Goal: Information Seeking & Learning: Learn about a topic

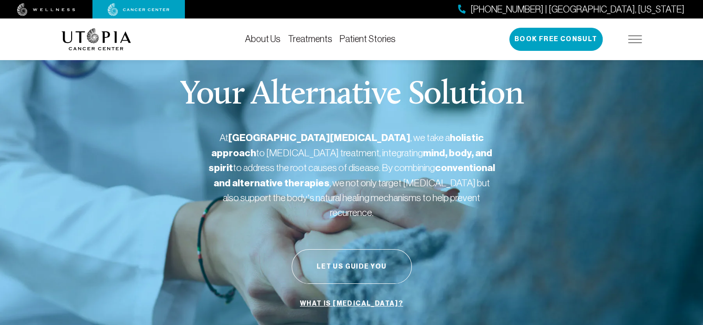
click at [358, 295] on link "What is [MEDICAL_DATA]?" at bounding box center [352, 304] width 108 height 18
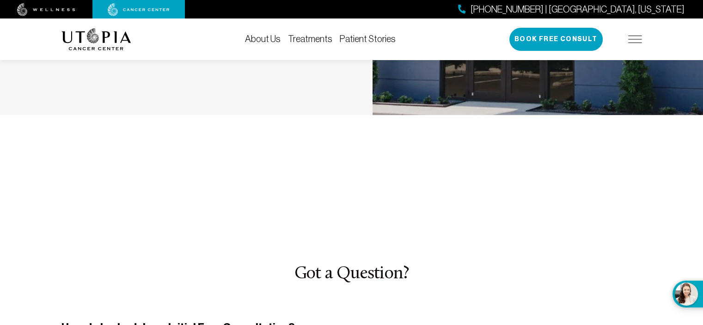
scroll to position [2805, 0]
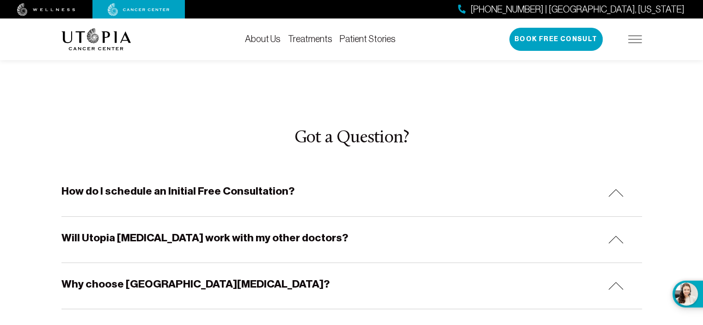
click at [614, 189] on img at bounding box center [615, 193] width 15 height 8
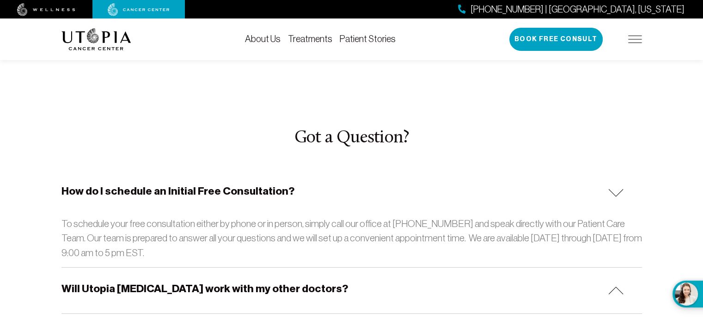
click at [617, 287] on img at bounding box center [615, 291] width 15 height 8
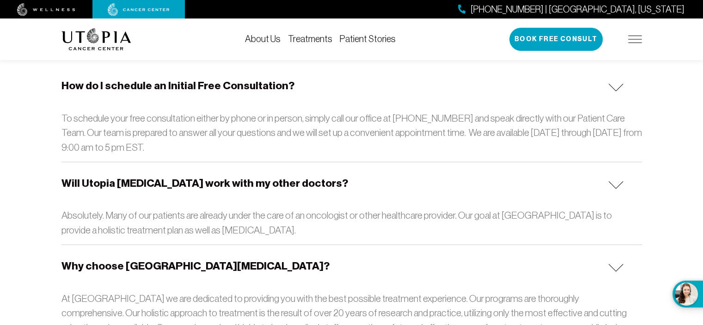
scroll to position [3012, 0]
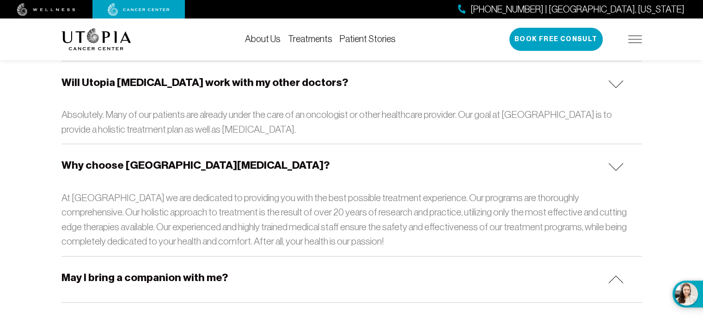
click at [618, 276] on img at bounding box center [615, 280] width 15 height 8
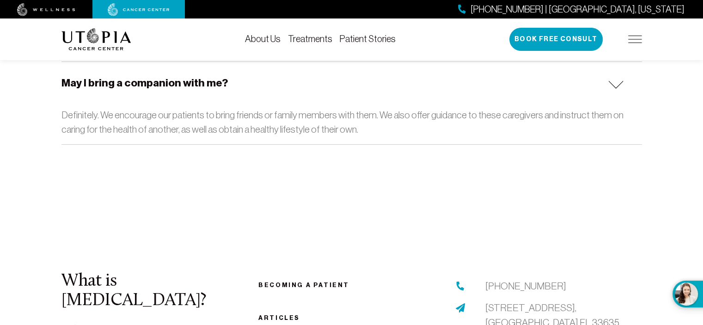
scroll to position [3238, 0]
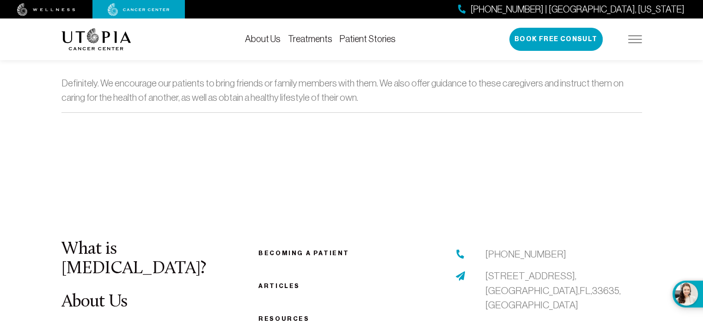
click at [286, 282] on link "Articles" at bounding box center [279, 285] width 42 height 7
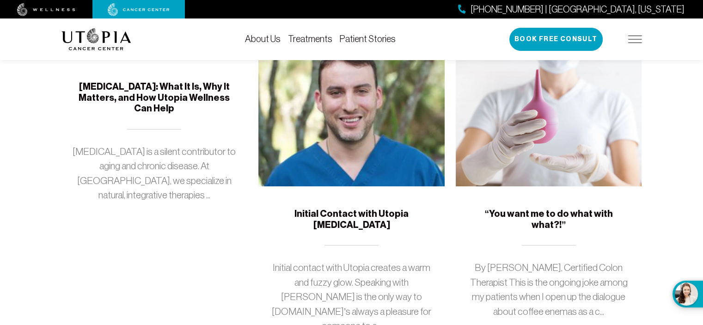
scroll to position [121, 0]
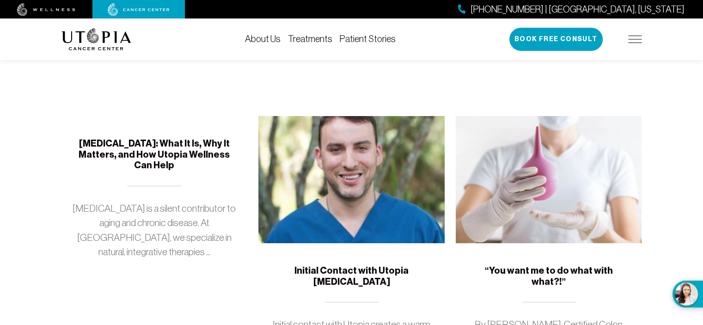
click at [350, 187] on img at bounding box center [351, 179] width 186 height 127
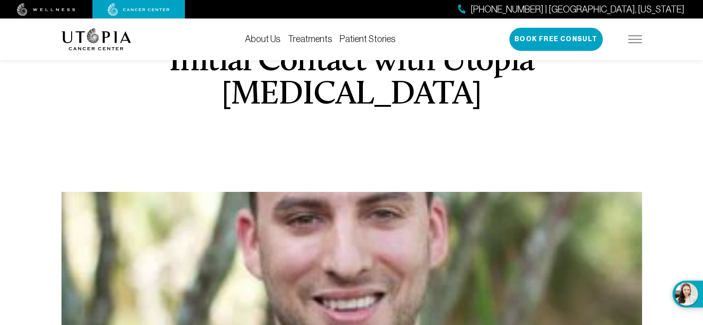
click at [350, 187] on div "Initial Contact with Utopia [MEDICAL_DATA]" at bounding box center [352, 210] width 592 height 445
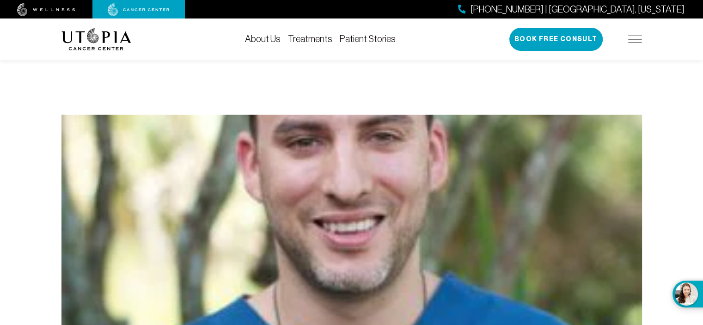
scroll to position [204, 0]
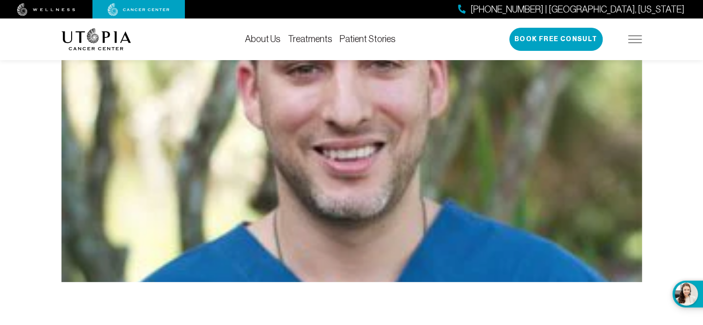
click at [383, 144] on img at bounding box center [351, 162] width 581 height 240
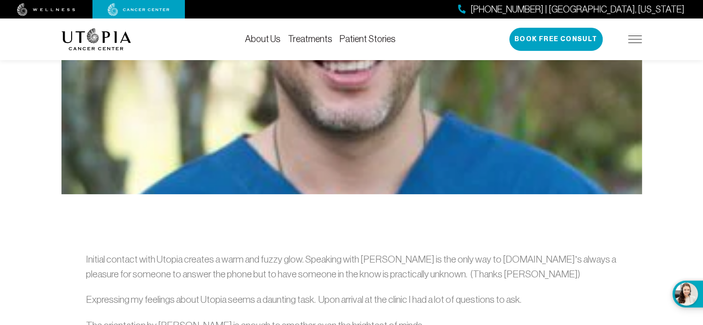
scroll to position [161, 0]
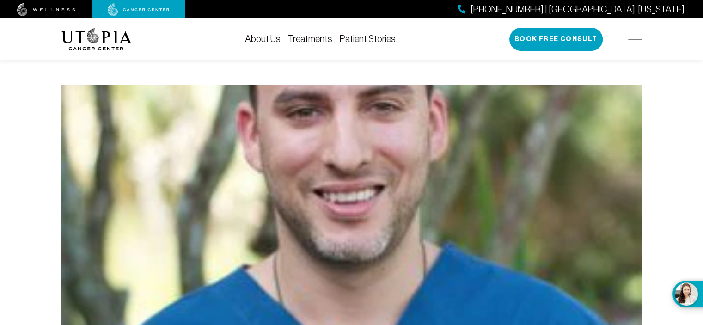
click at [308, 194] on img at bounding box center [351, 205] width 581 height 240
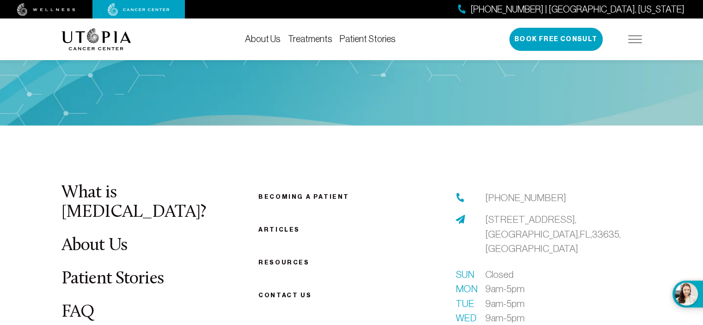
scroll to position [1775, 0]
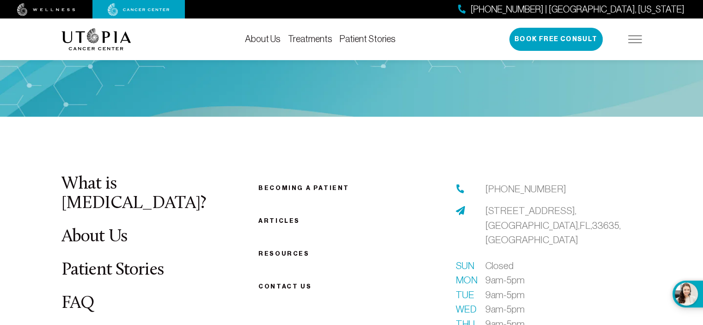
click at [285, 253] on link "Resources" at bounding box center [283, 253] width 51 height 7
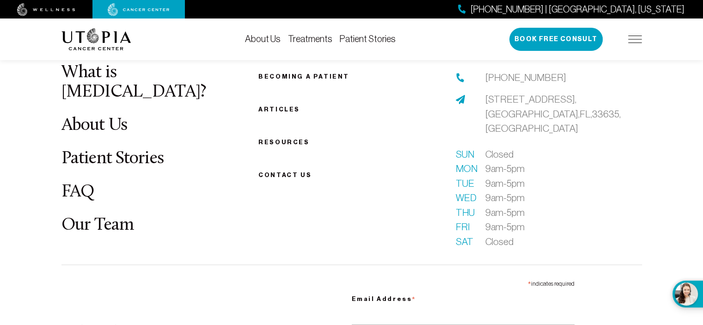
click at [285, 253] on div "What is [MEDICAL_DATA]? About Us Patient Stories FAQ Our Team Becoming a patien…" at bounding box center [352, 286] width 592 height 447
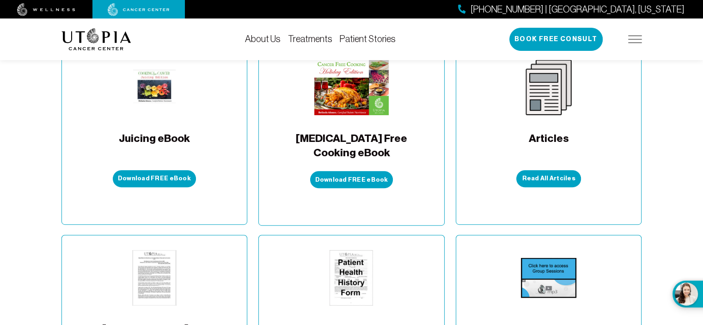
scroll to position [283, 0]
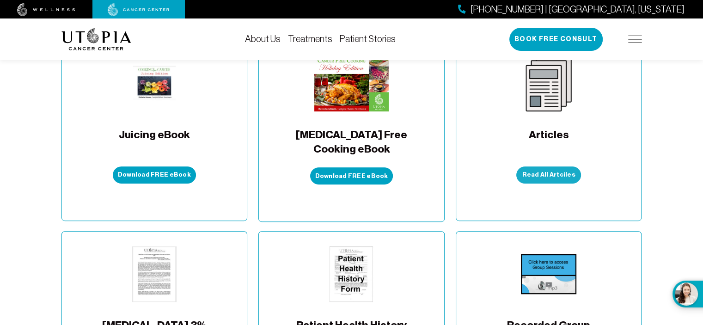
click at [552, 166] on link "Read All Artciles" at bounding box center [548, 174] width 65 height 17
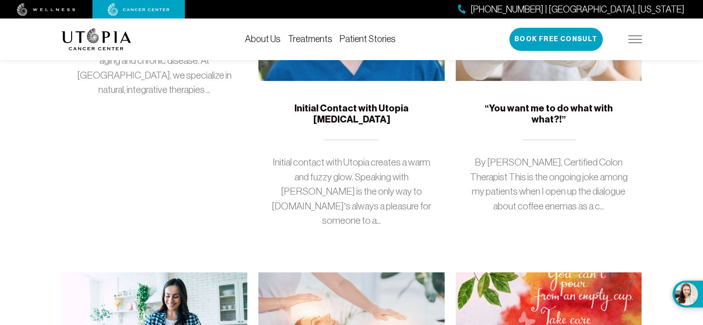
click at [552, 140] on div "“You want me to do what with what?!” By [PERSON_NAME], Certified Colon Therapis…" at bounding box center [549, 169] width 186 height 177
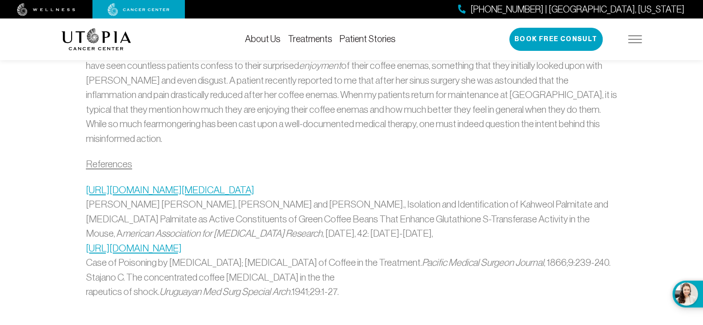
scroll to position [1267, 0]
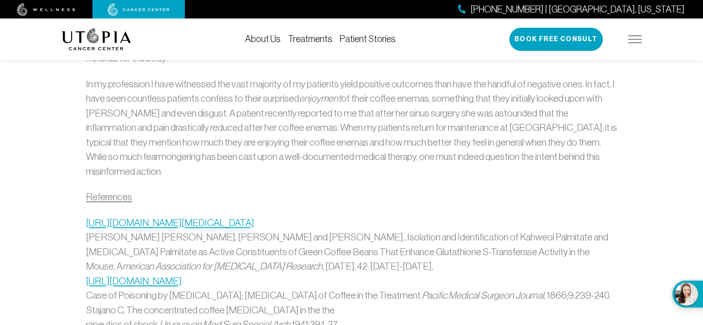
click at [159, 217] on link "[URL][DOMAIN_NAME][MEDICAL_DATA]" at bounding box center [170, 222] width 168 height 11
